Goal: Task Accomplishment & Management: Manage account settings

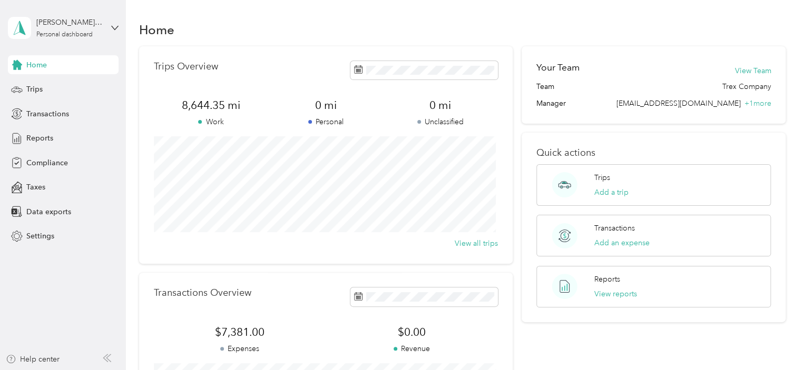
scroll to position [207, 0]
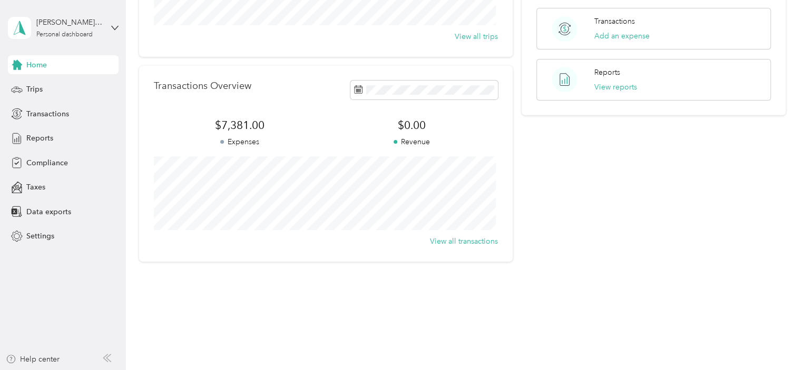
click at [52, 65] on div "Home" at bounding box center [63, 64] width 111 height 19
click at [432, 318] on div "Home Trips Overview 8,644.35 mi Work 0 mi Personal 0 mi Unclassified View all t…" at bounding box center [462, 56] width 673 height 526
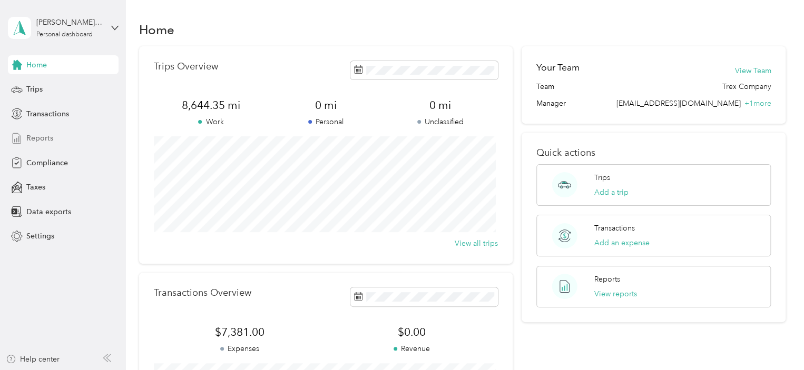
click at [44, 139] on span "Reports" at bounding box center [39, 138] width 27 height 11
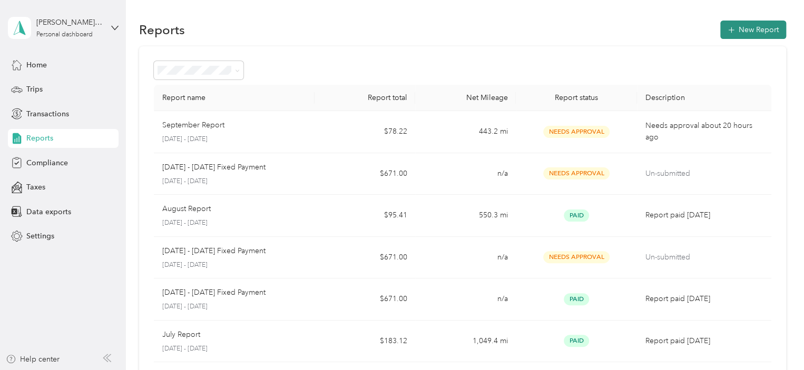
click at [756, 29] on button "New Report" at bounding box center [753, 30] width 66 height 18
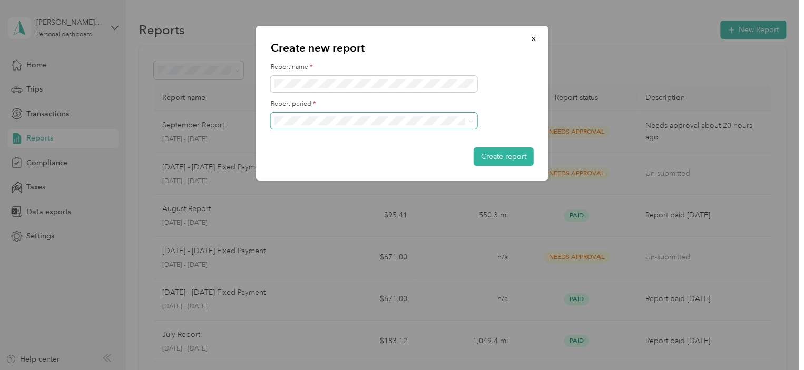
click at [342, 126] on span at bounding box center [374, 121] width 206 height 17
click at [298, 160] on li "[DATE] - [DATE]" at bounding box center [373, 158] width 206 height 18
click at [498, 156] on button "Create report" at bounding box center [503, 156] width 60 height 18
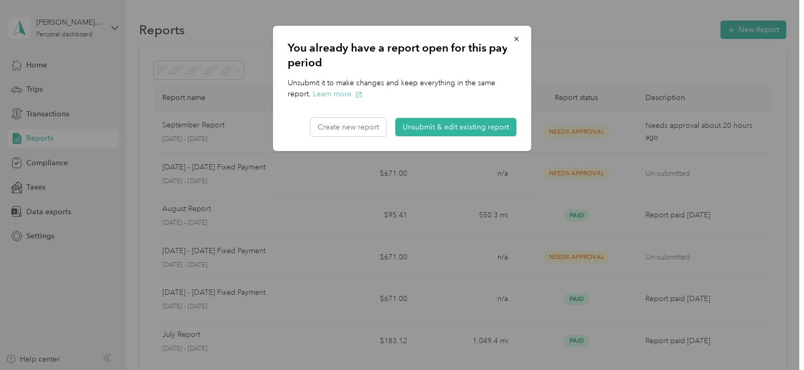
click at [352, 92] on button "Learn more" at bounding box center [338, 93] width 50 height 11
click at [351, 125] on button "Create new report" at bounding box center [348, 127] width 76 height 18
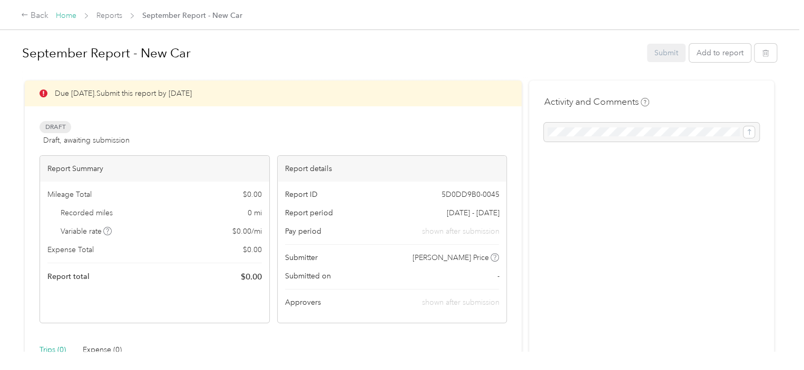
click at [61, 15] on link "Home" at bounding box center [66, 15] width 21 height 9
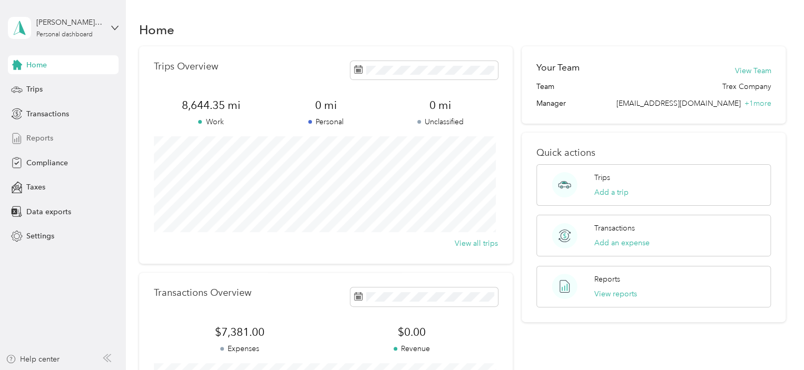
click at [28, 140] on span "Reports" at bounding box center [39, 138] width 27 height 11
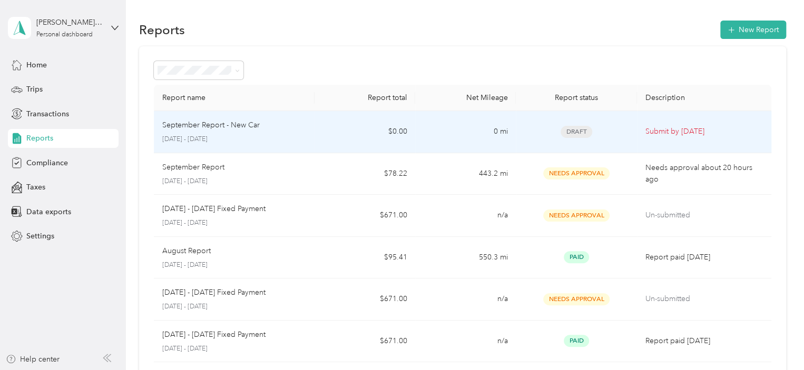
click at [235, 130] on p "September Report - New Car" at bounding box center [210, 126] width 97 height 12
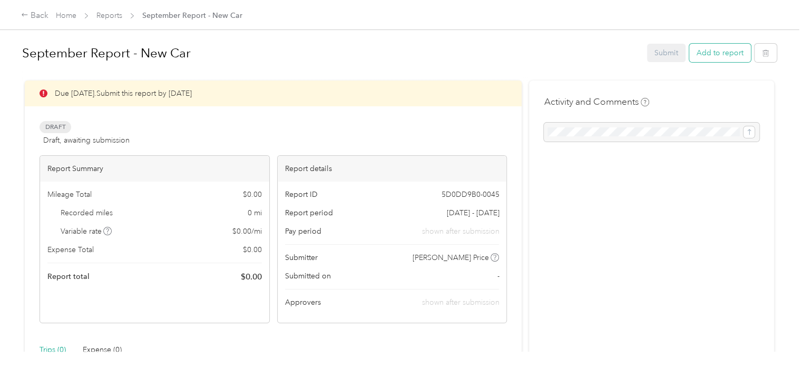
click at [714, 56] on button "Add to report" at bounding box center [720, 53] width 62 height 18
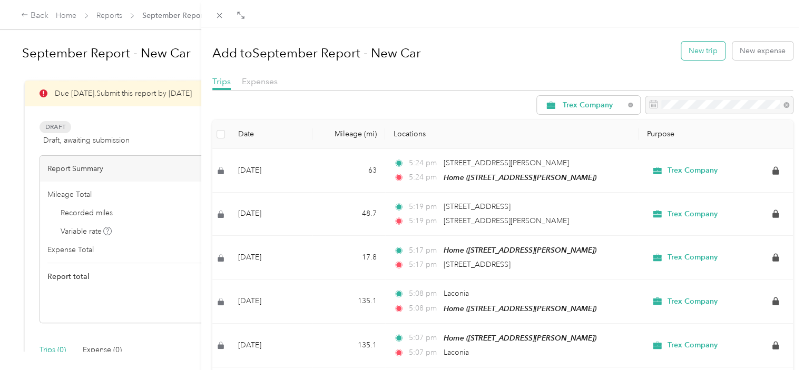
click at [693, 52] on button "New trip" at bounding box center [703, 51] width 44 height 18
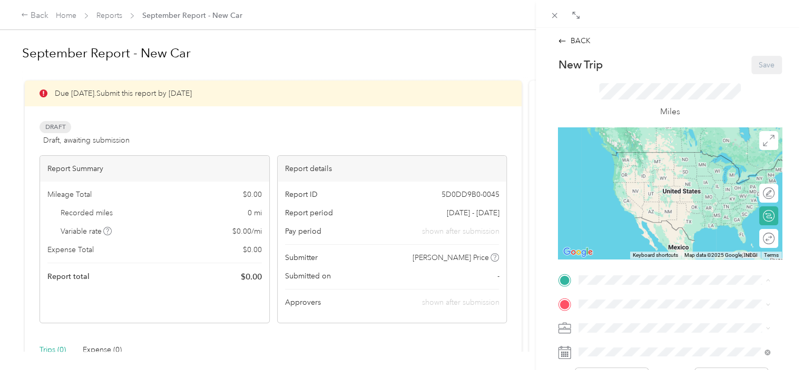
click at [684, 167] on div "Home 3007 Paul St, Cincinnati, OH, United States , 45208, Cincinnati, OH, Unite…" at bounding box center [660, 162] width 125 height 22
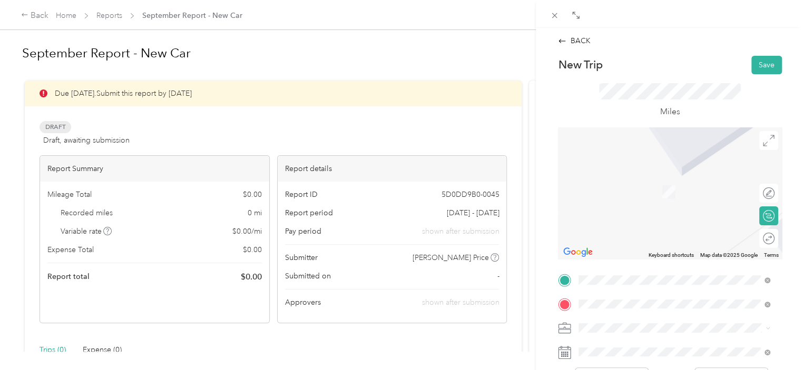
click at [642, 181] on span "Cvg Runway 18r Hebron, Kentucky 41048, United States" at bounding box center [650, 175] width 105 height 9
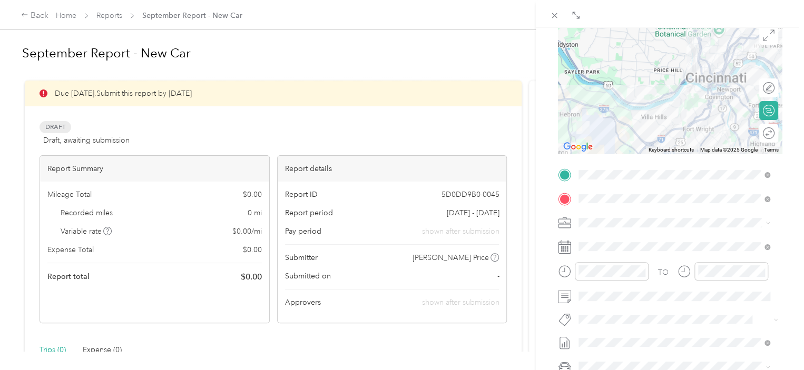
scroll to position [158, 0]
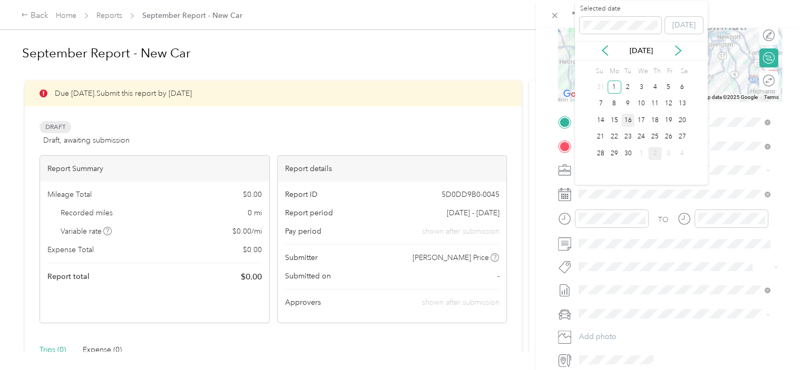
click at [628, 124] on div "16" at bounding box center [628, 120] width 14 height 13
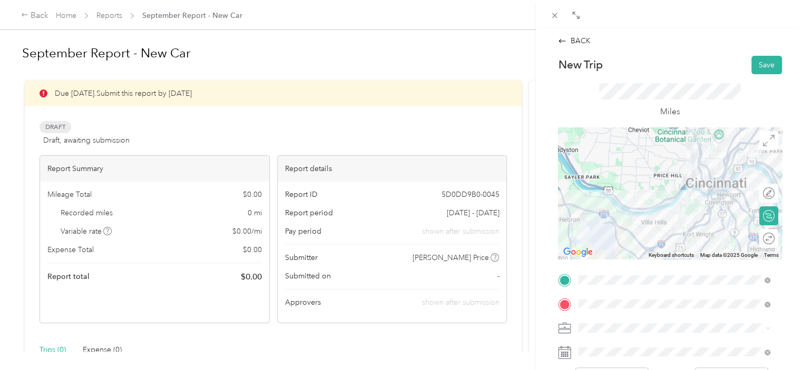
scroll to position [0, 0]
click at [757, 71] on button "Save" at bounding box center [766, 65] width 31 height 18
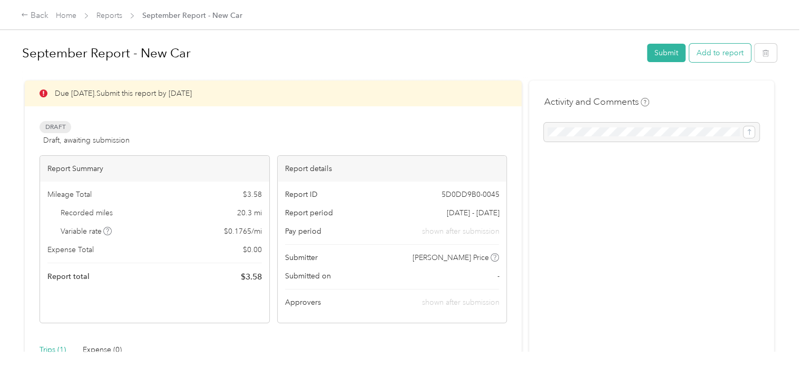
click at [715, 54] on button "Add to report" at bounding box center [720, 53] width 62 height 18
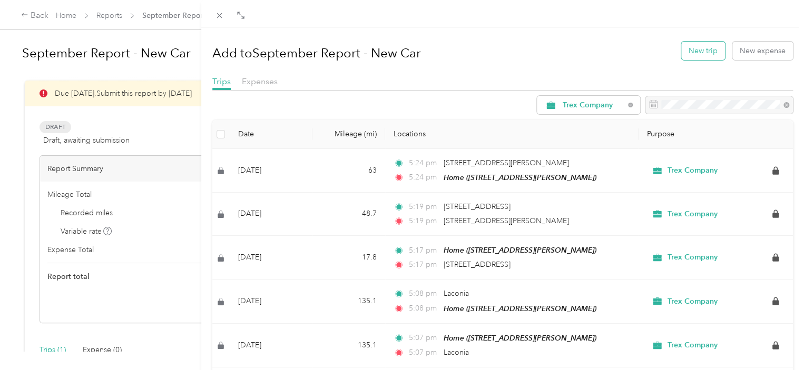
click at [696, 55] on button "New trip" at bounding box center [703, 51] width 44 height 18
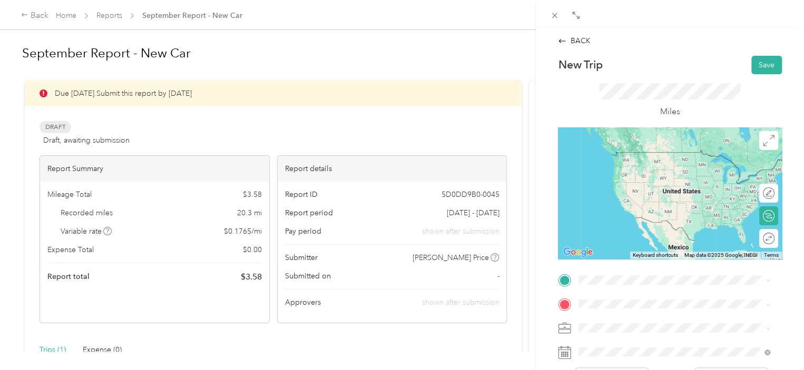
click at [649, 155] on span "Cvg Runway 18r Hebron, Kentucky 41048, United States" at bounding box center [650, 149] width 105 height 9
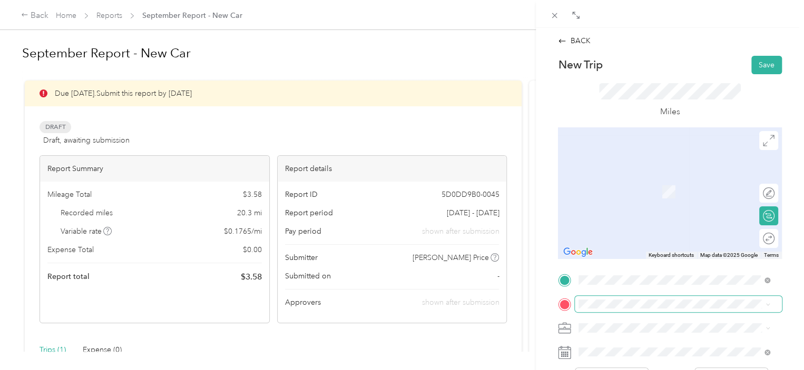
click at [626, 311] on span at bounding box center [678, 304] width 207 height 17
click at [612, 193] on span "3007 Paul St, Cincinnati, OH, United States , 45208, Cincinnati, OH, United Sta…" at bounding box center [660, 191] width 125 height 9
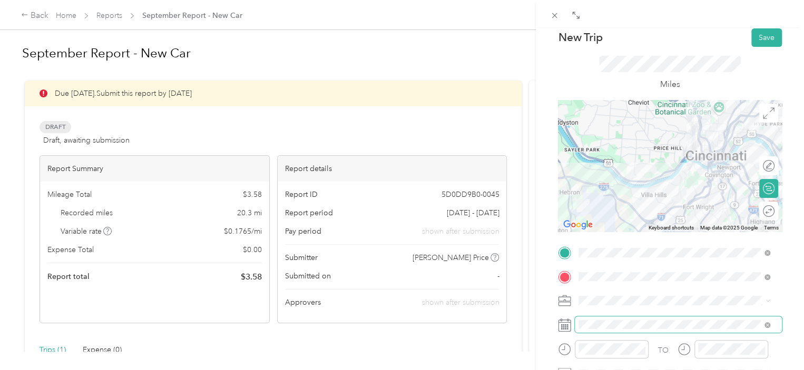
scroll to position [53, 0]
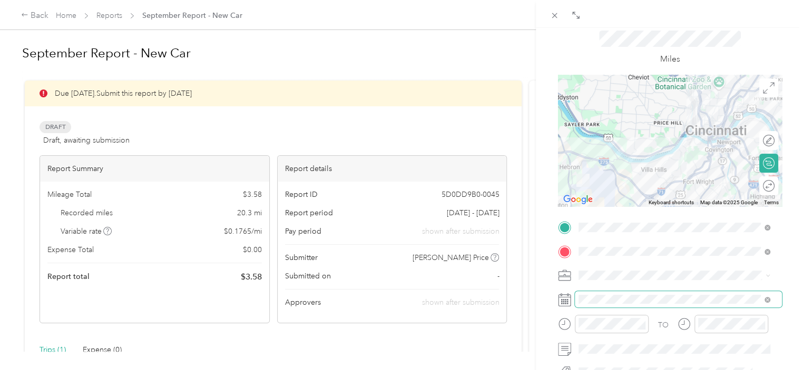
click at [626, 291] on span at bounding box center [678, 299] width 207 height 17
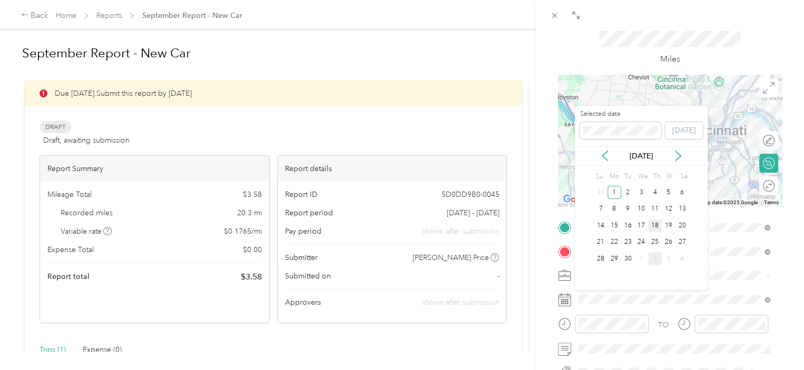
click at [654, 222] on div "18" at bounding box center [655, 225] width 14 height 13
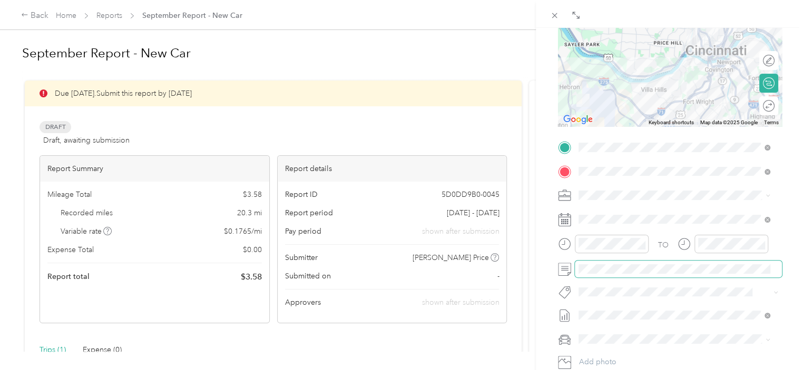
scroll to position [0, 0]
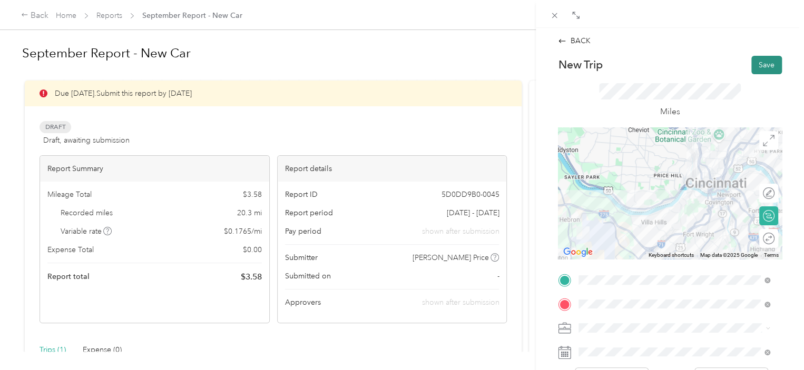
click at [763, 65] on button "Save" at bounding box center [766, 65] width 31 height 18
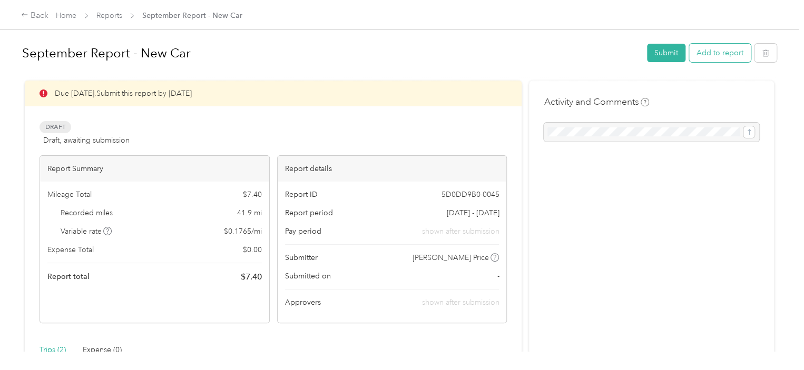
click at [701, 53] on button "Add to report" at bounding box center [720, 53] width 62 height 18
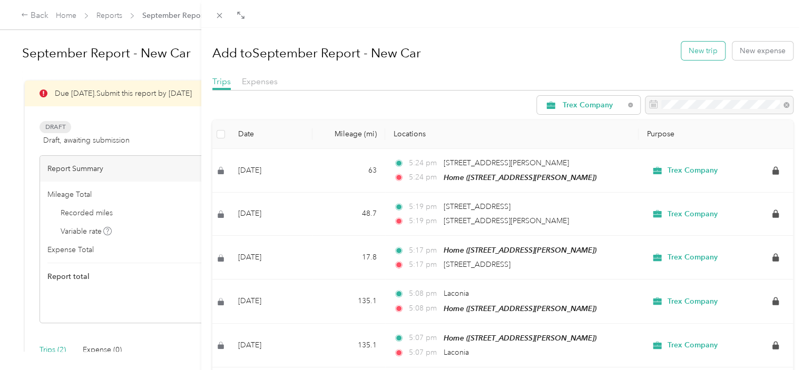
click at [688, 49] on button "New trip" at bounding box center [703, 51] width 44 height 18
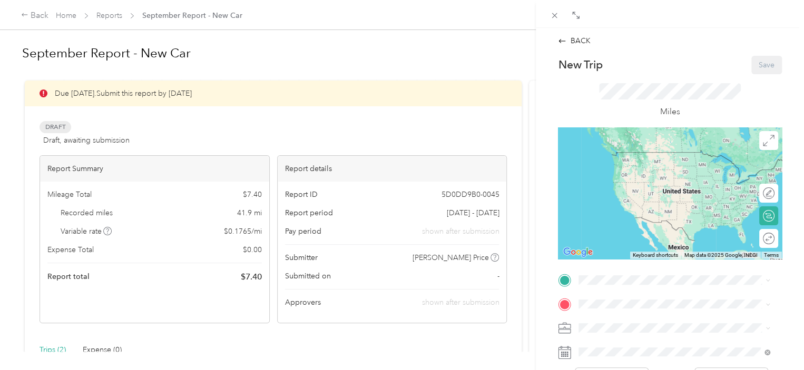
click at [639, 169] on div "Home 3007 Paul St, Cincinnati, OH, United States , 45208, Cincinnati, OH, Unite…" at bounding box center [660, 162] width 125 height 22
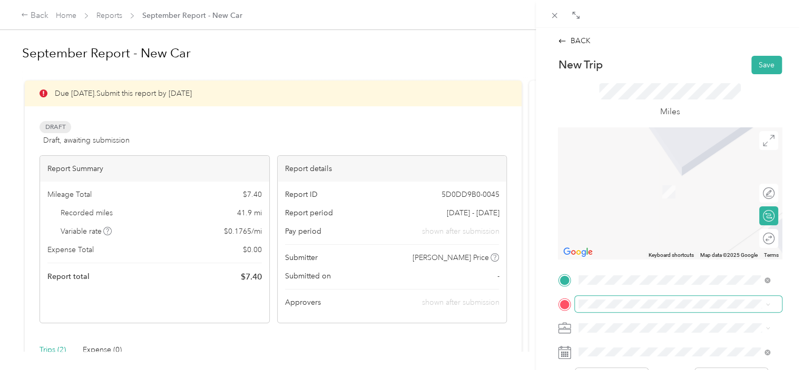
click at [622, 296] on span at bounding box center [678, 304] width 207 height 17
click at [628, 230] on div "McCabe Lumber 118 Northeast Dr, Loveland, OH, United States , 45140, Loveland, …" at bounding box center [643, 219] width 90 height 22
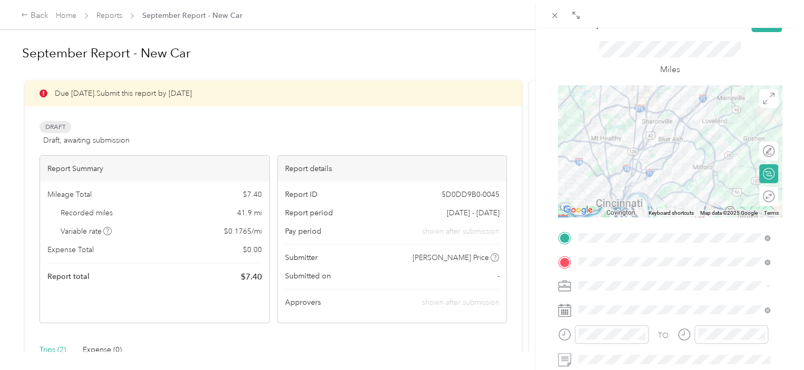
scroll to position [105, 0]
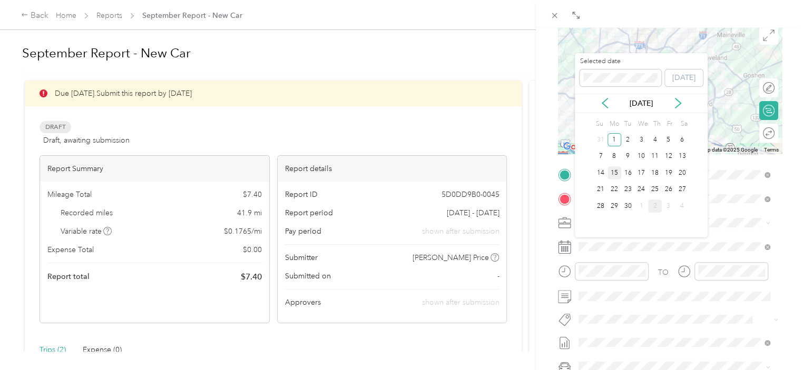
click at [616, 167] on div "15" at bounding box center [614, 172] width 14 height 13
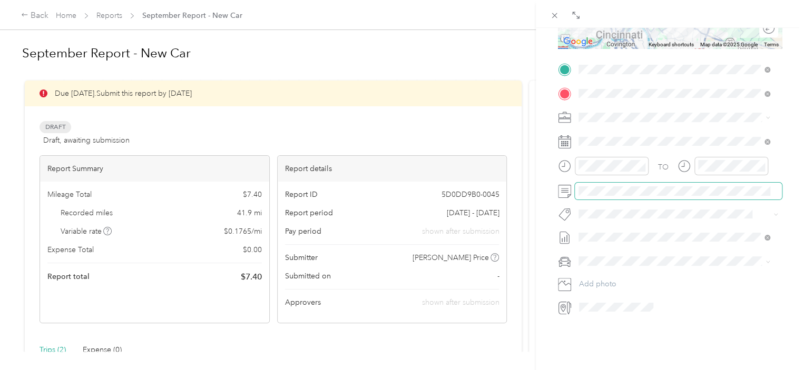
scroll to position [0, 0]
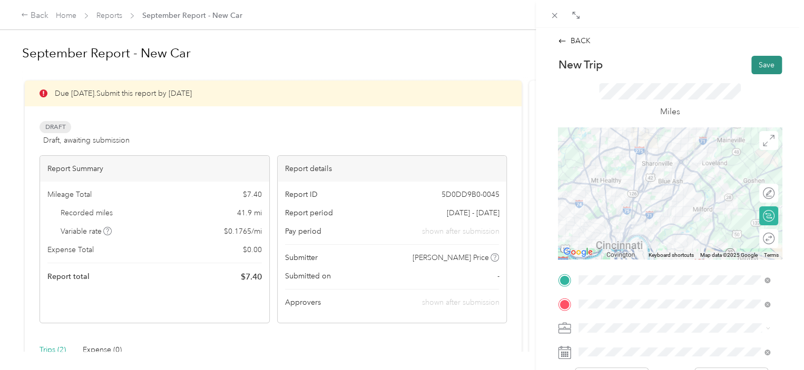
click at [760, 63] on button "Save" at bounding box center [766, 65] width 31 height 18
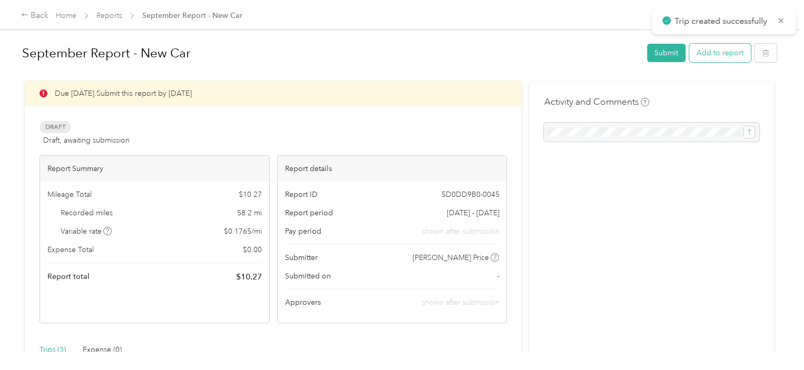
click at [707, 51] on button "Add to report" at bounding box center [720, 53] width 62 height 18
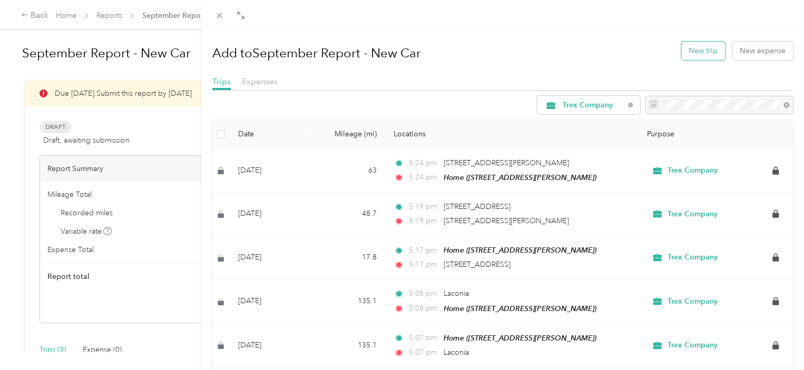
click at [705, 47] on button "New trip" at bounding box center [703, 51] width 44 height 18
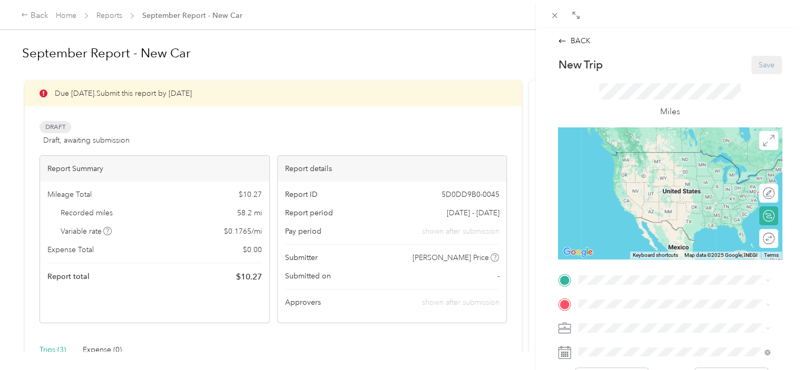
click at [622, 209] on li "McCabe Lumber 118 Northeast Dr, Loveland, OH, United States , 45140, Loveland, …" at bounding box center [674, 191] width 199 height 33
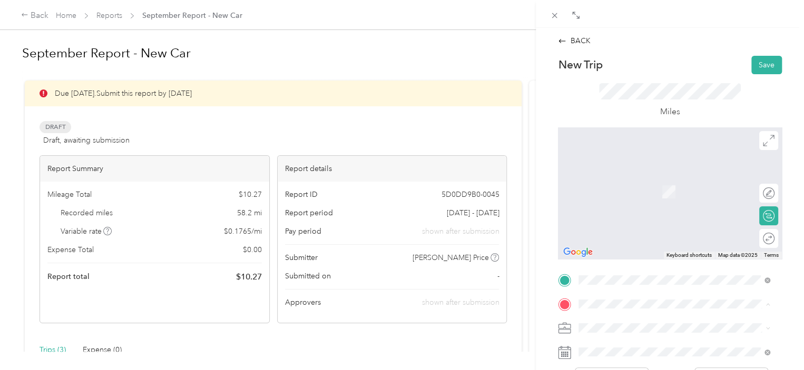
click at [623, 190] on span "3007 Paul St, Cincinnati, OH, United States , 45208, Cincinnati, OH, United Sta…" at bounding box center [660, 191] width 125 height 9
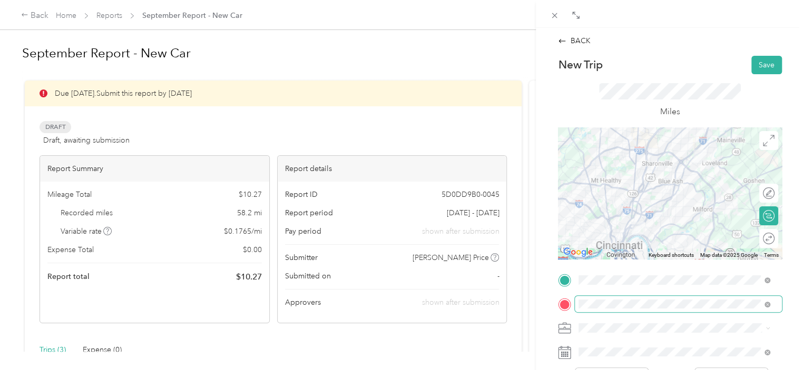
scroll to position [105, 0]
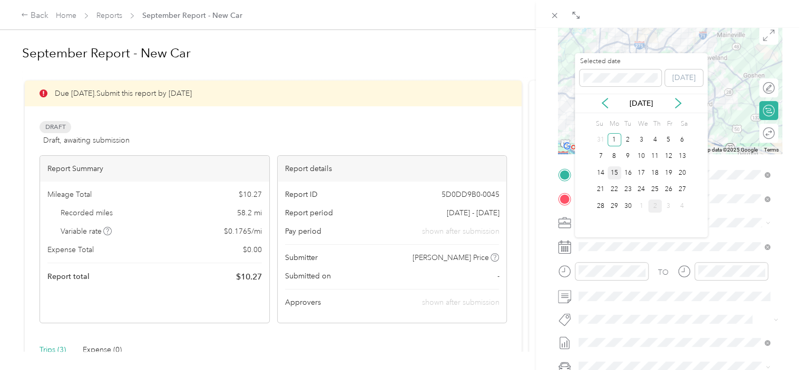
click at [614, 173] on div "15" at bounding box center [614, 172] width 14 height 13
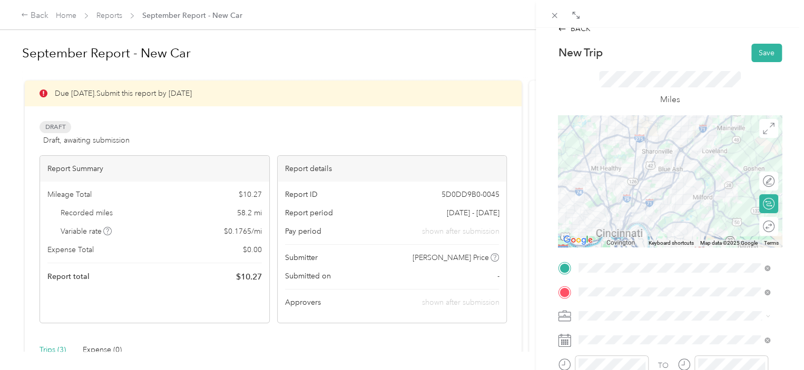
scroll to position [0, 0]
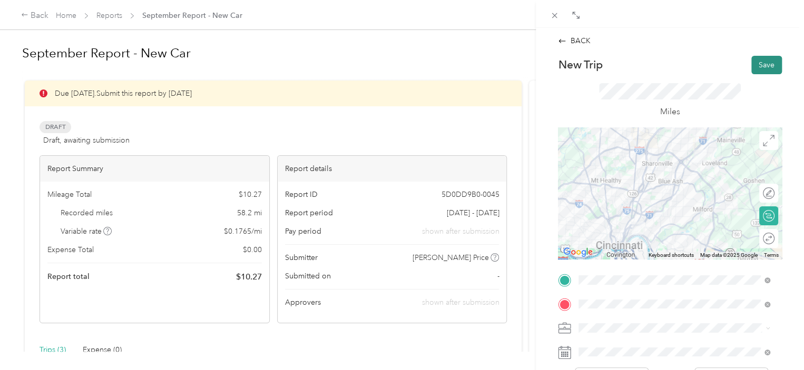
click at [761, 65] on button "Save" at bounding box center [766, 65] width 31 height 18
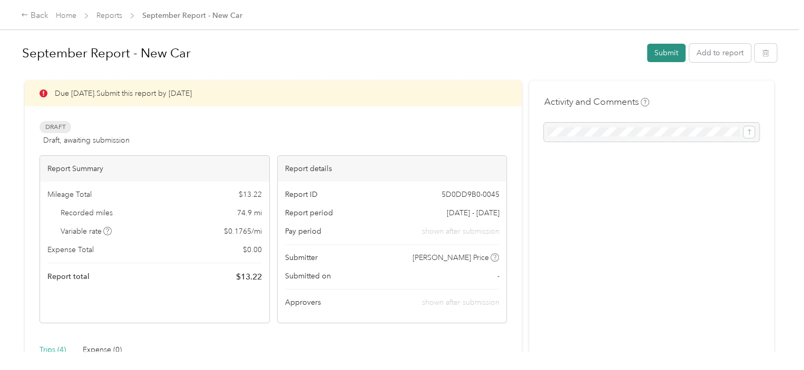
click at [670, 54] on button "Submit" at bounding box center [666, 53] width 38 height 18
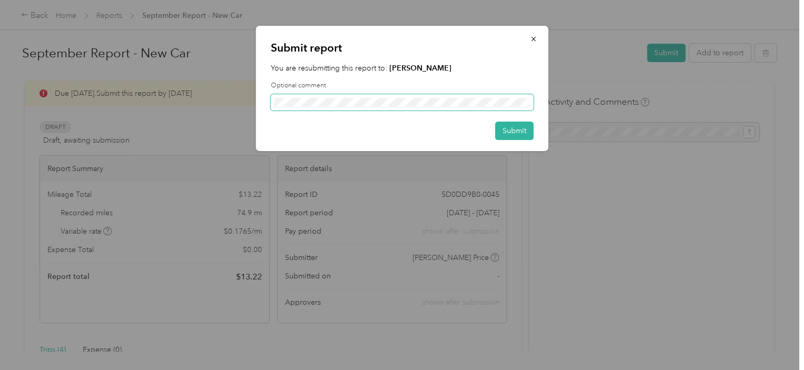
scroll to position [0, 169]
click at [518, 132] on button "Submit" at bounding box center [514, 131] width 38 height 18
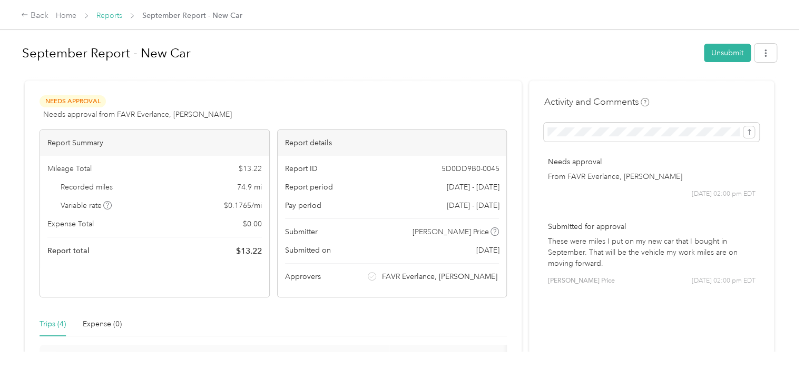
click at [117, 17] on link "Reports" at bounding box center [109, 15] width 26 height 9
